Goal: Use online tool/utility: Use online tool/utility

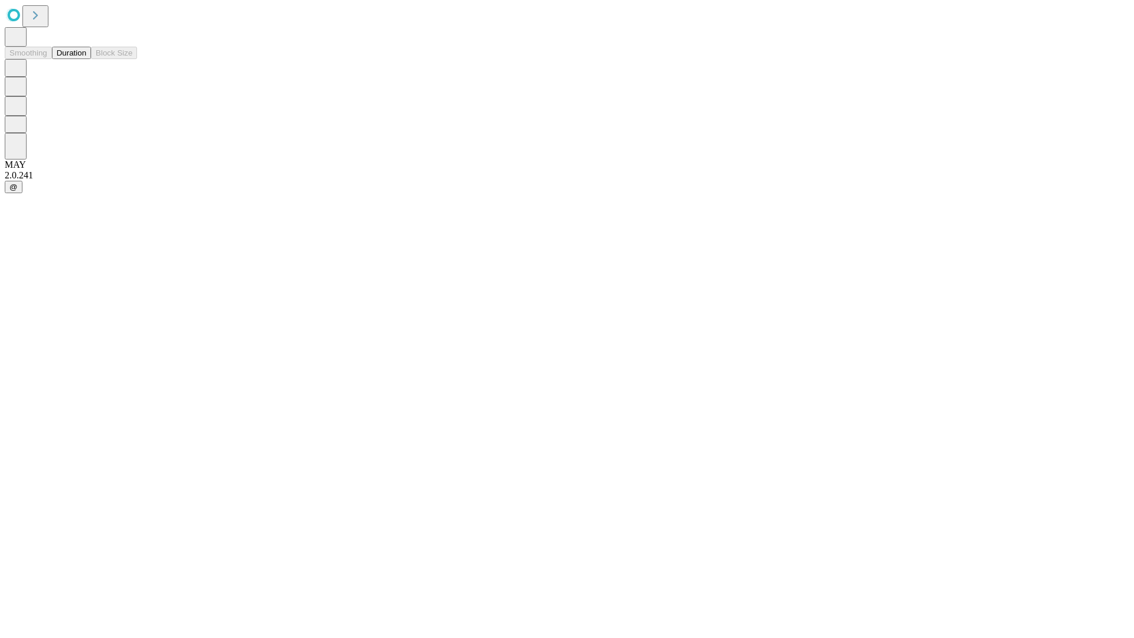
click at [86, 59] on button "Duration" at bounding box center [71, 53] width 39 height 12
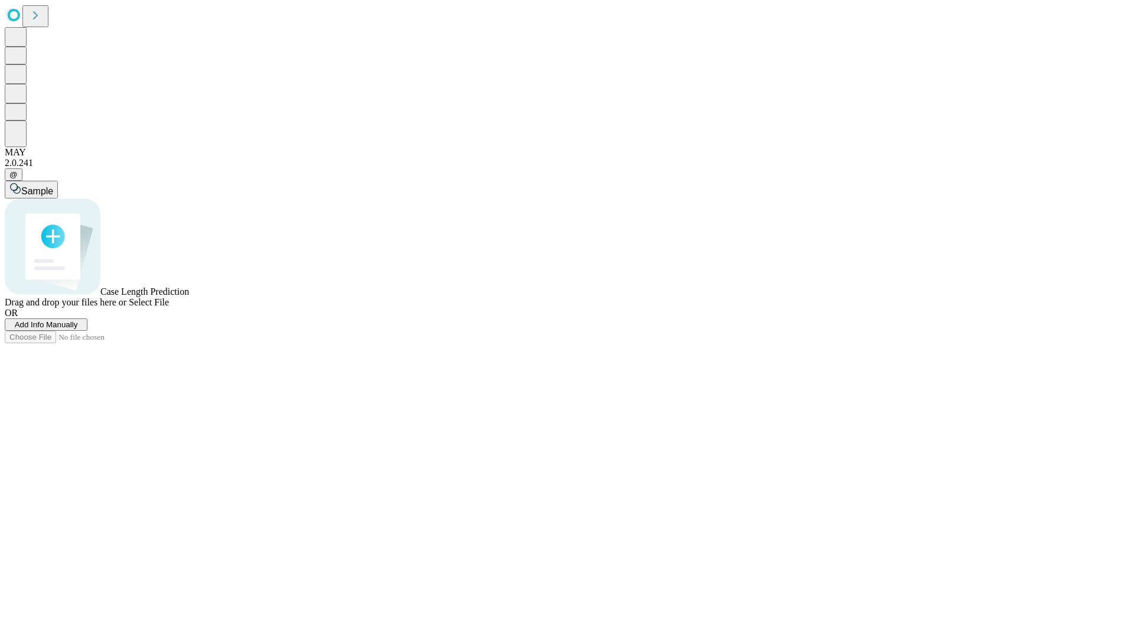
click at [169, 307] on span "Select File" at bounding box center [149, 302] width 40 height 10
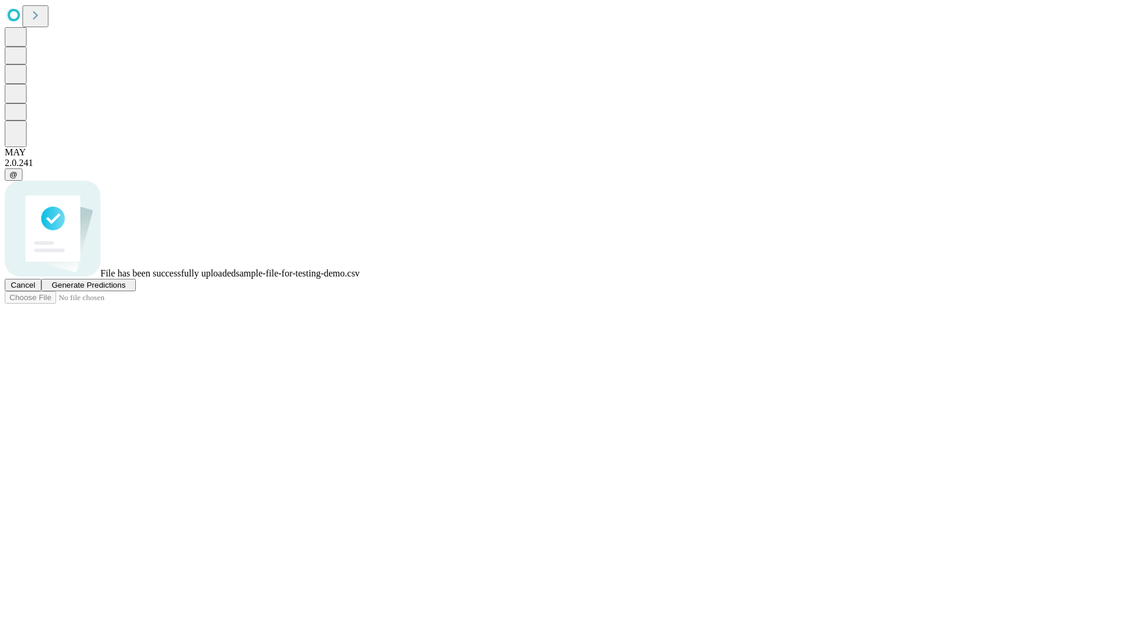
click at [125, 289] on span "Generate Predictions" at bounding box center [88, 284] width 74 height 9
